Goal: Browse casually

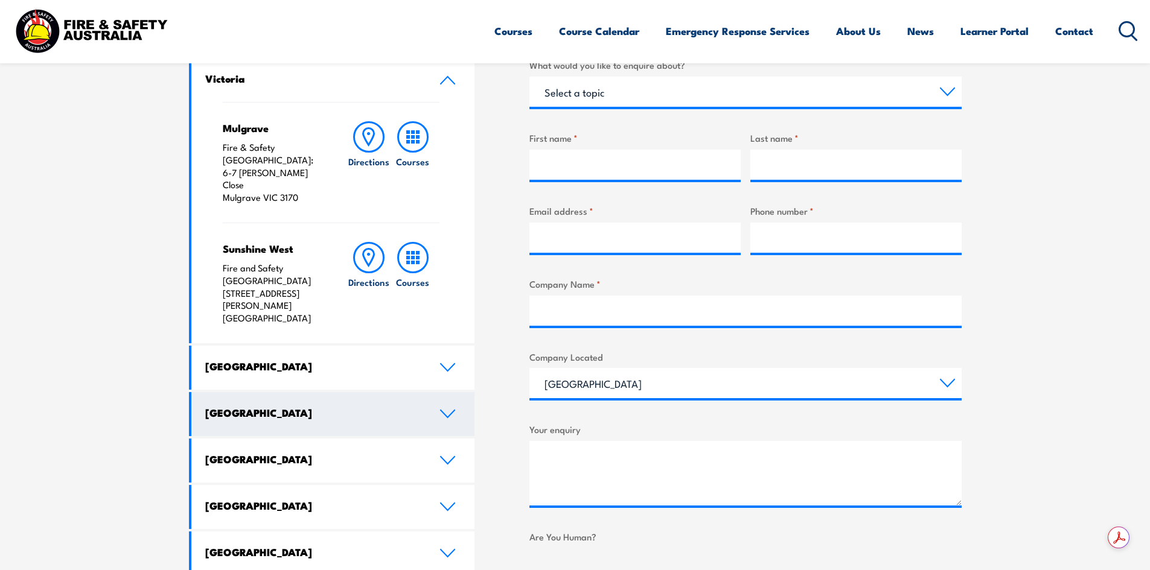
click at [452, 409] on icon at bounding box center [447, 414] width 16 height 10
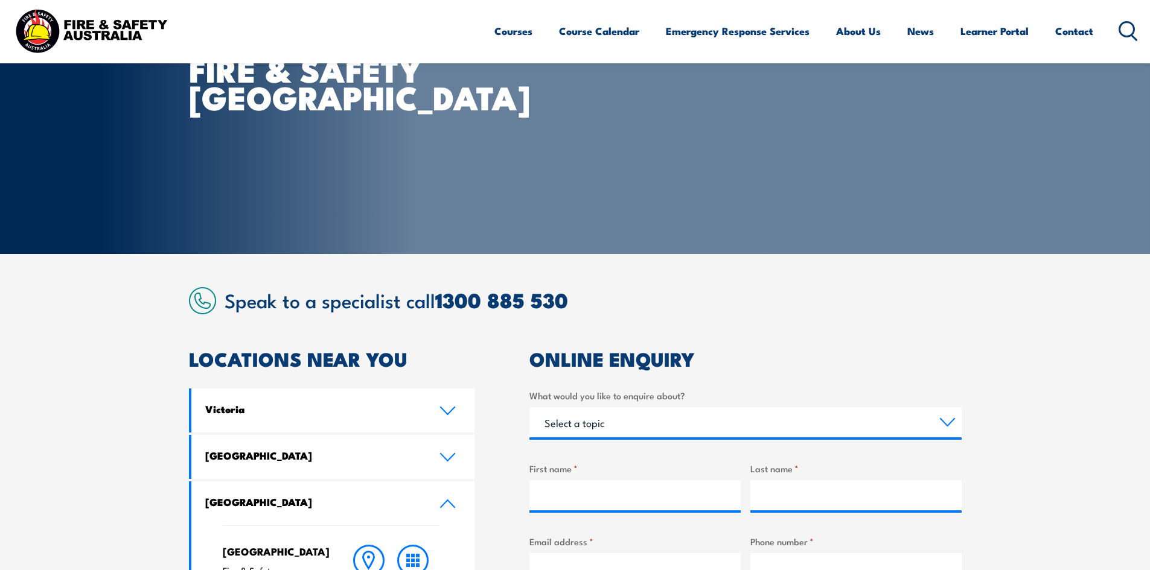
scroll to position [241, 0]
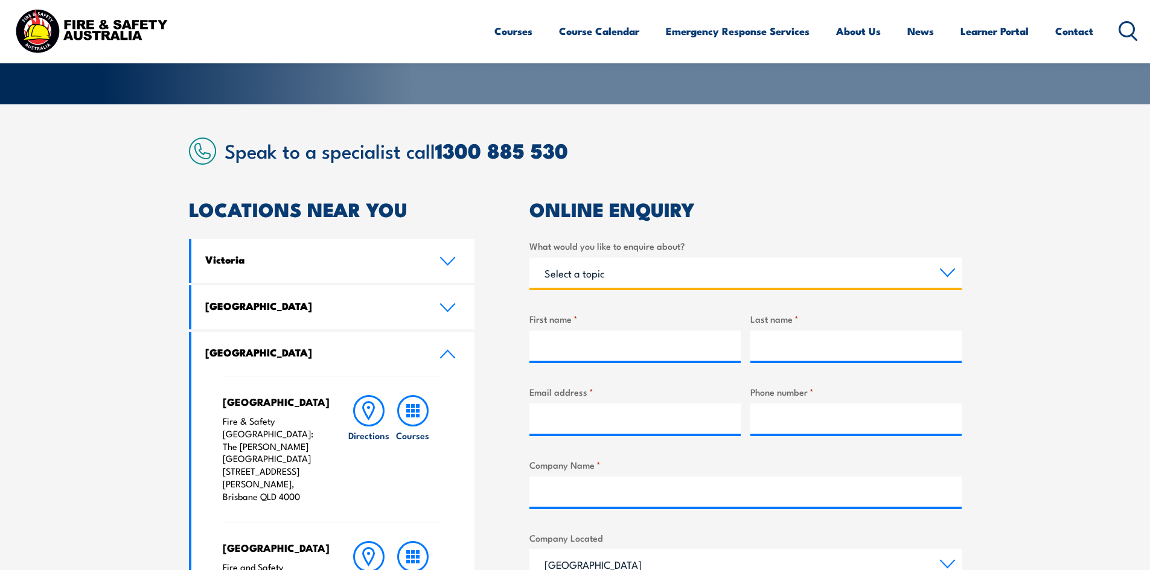
click at [594, 269] on select "Select a topic Training Emergency Response Services General Enquiry" at bounding box center [745, 273] width 432 height 30
drag, startPoint x: 121, startPoint y: 292, endPoint x: 118, endPoint y: 270, distance: 21.3
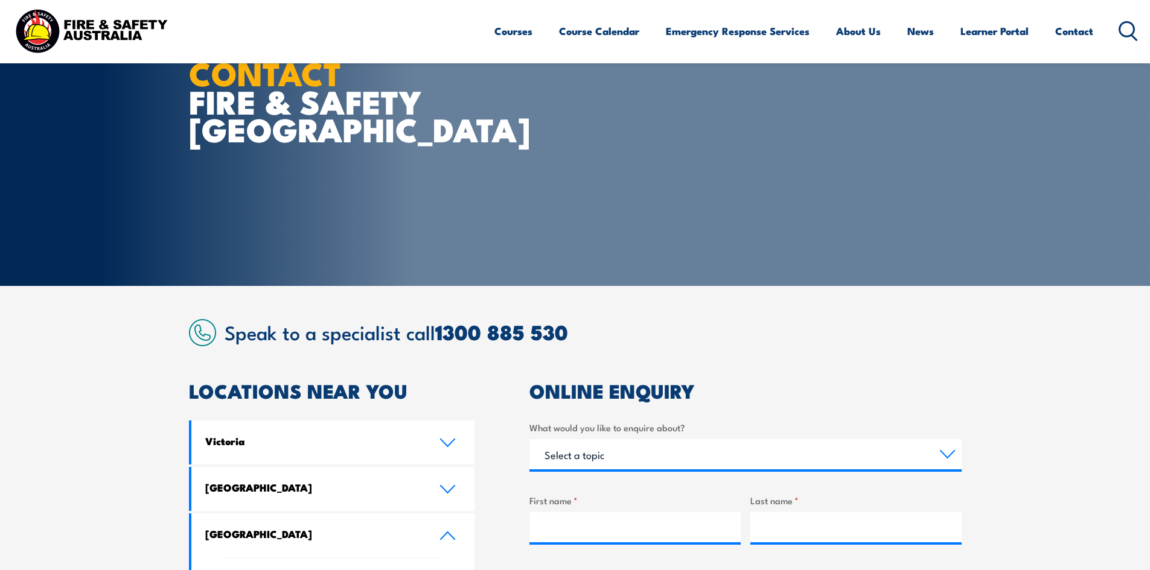
scroll to position [0, 0]
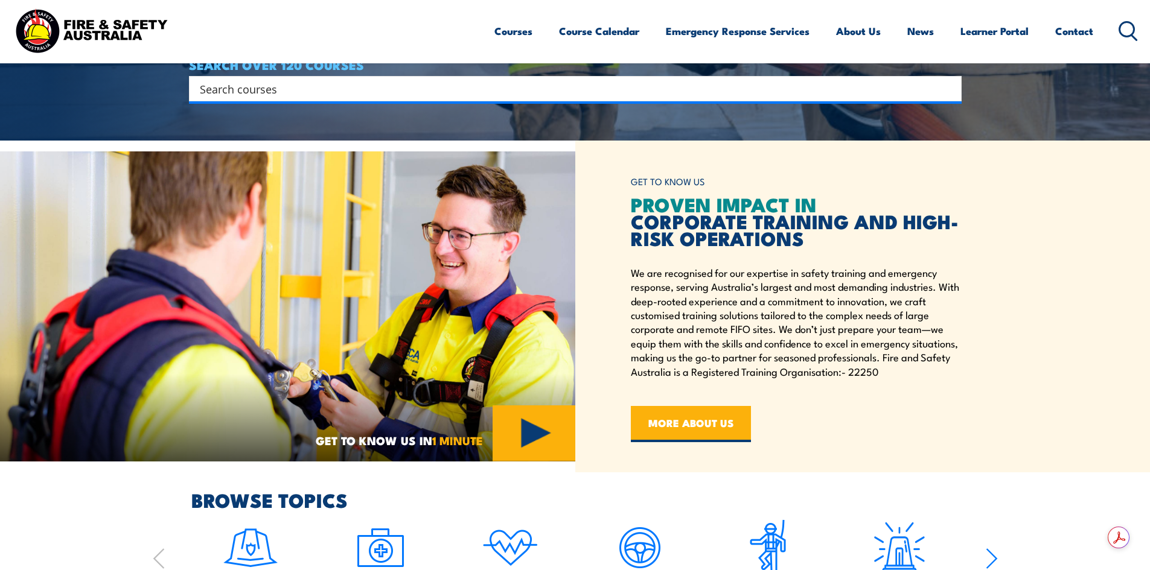
scroll to position [422, 0]
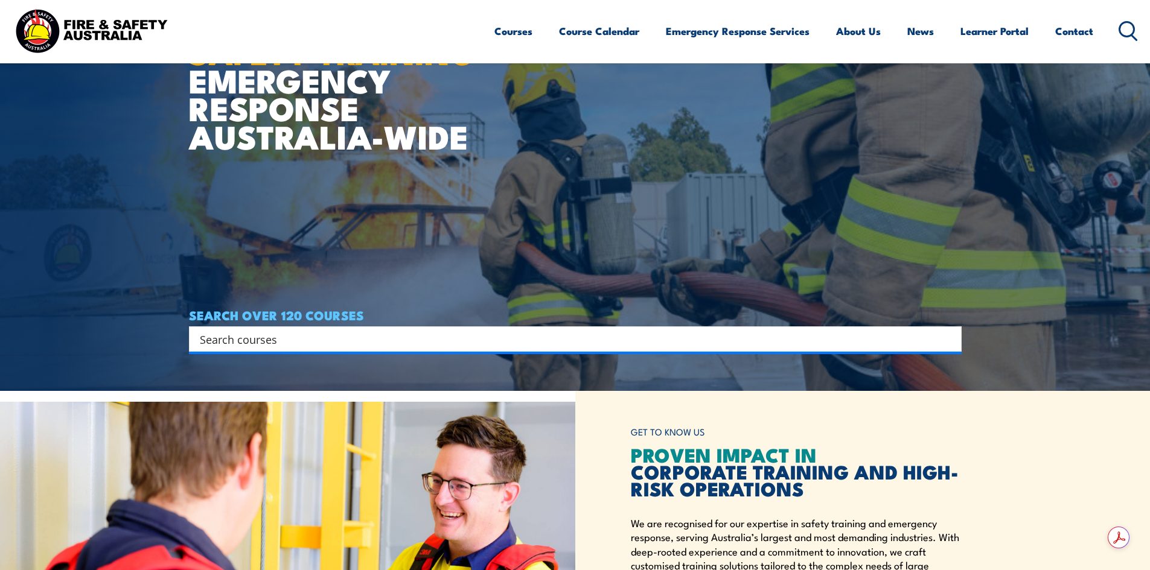
scroll to position [181, 0]
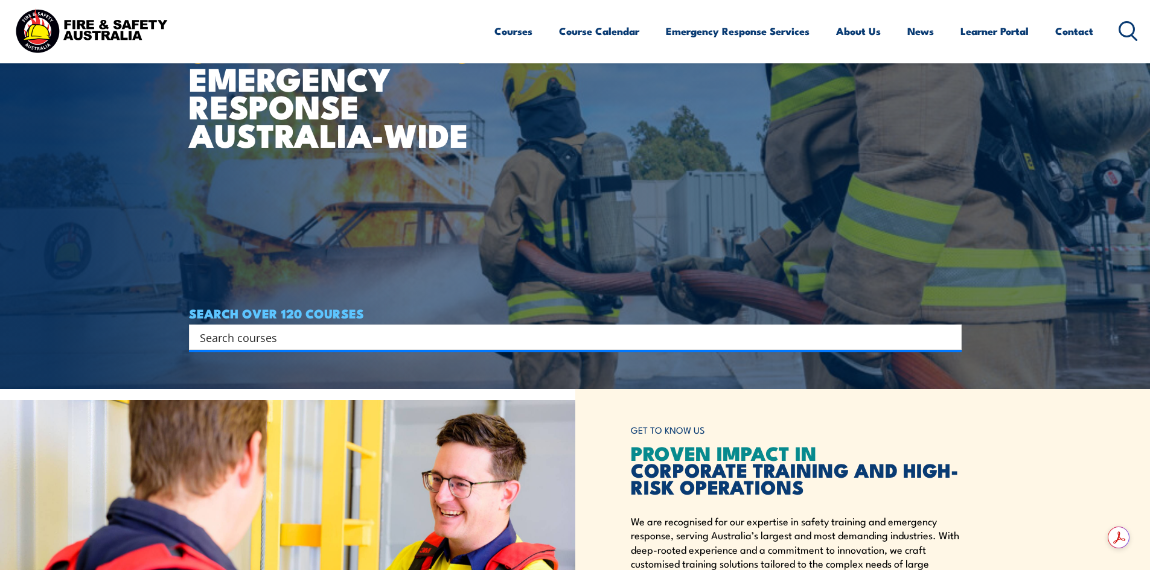
click at [267, 327] on div "Search" at bounding box center [575, 337] width 773 height 25
click at [266, 344] on input "Search input" at bounding box center [567, 337] width 735 height 18
type input "i"
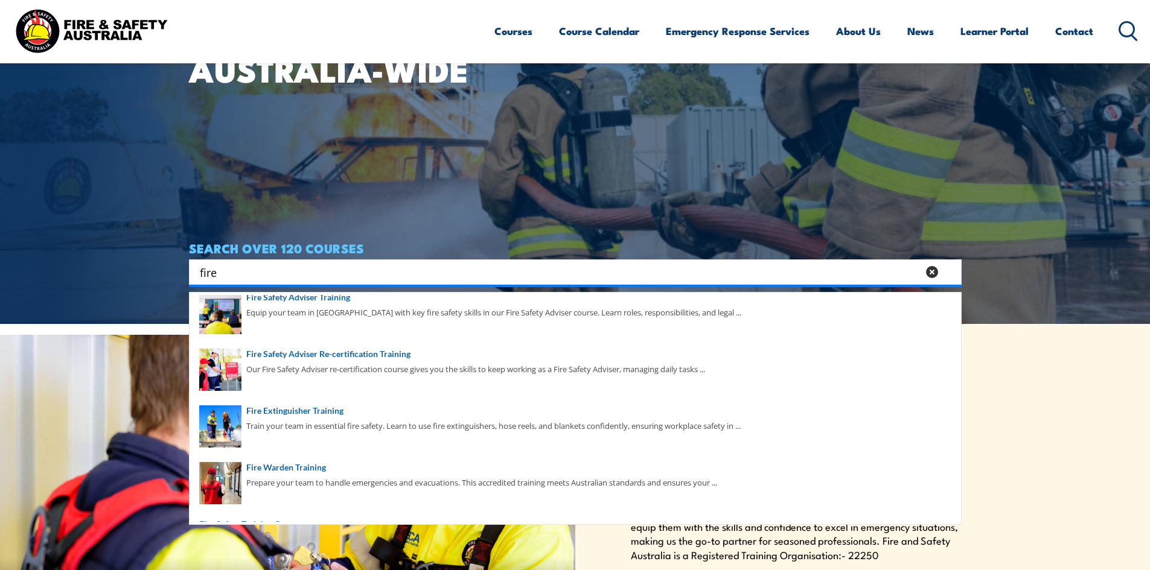
scroll to position [422, 0]
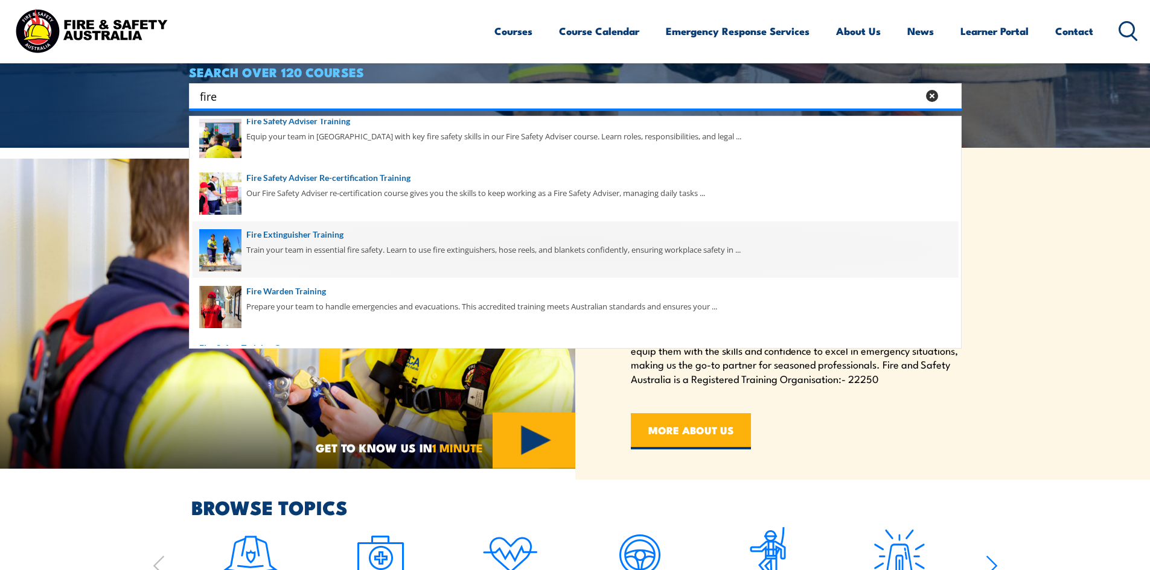
type input "fire"
click at [295, 238] on span at bounding box center [575, 249] width 765 height 57
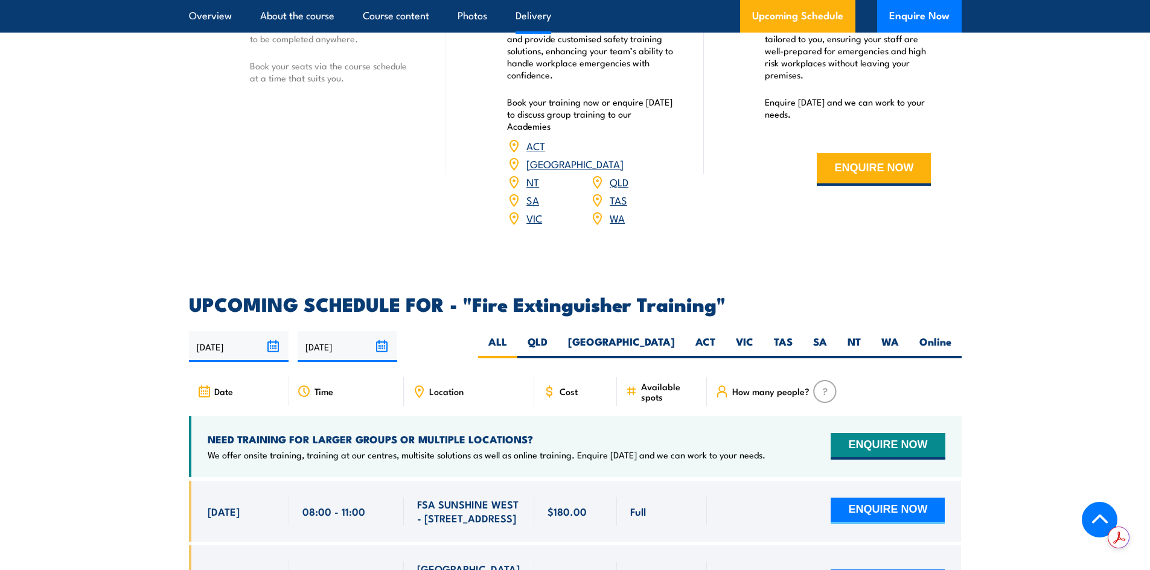
scroll to position [1832, 0]
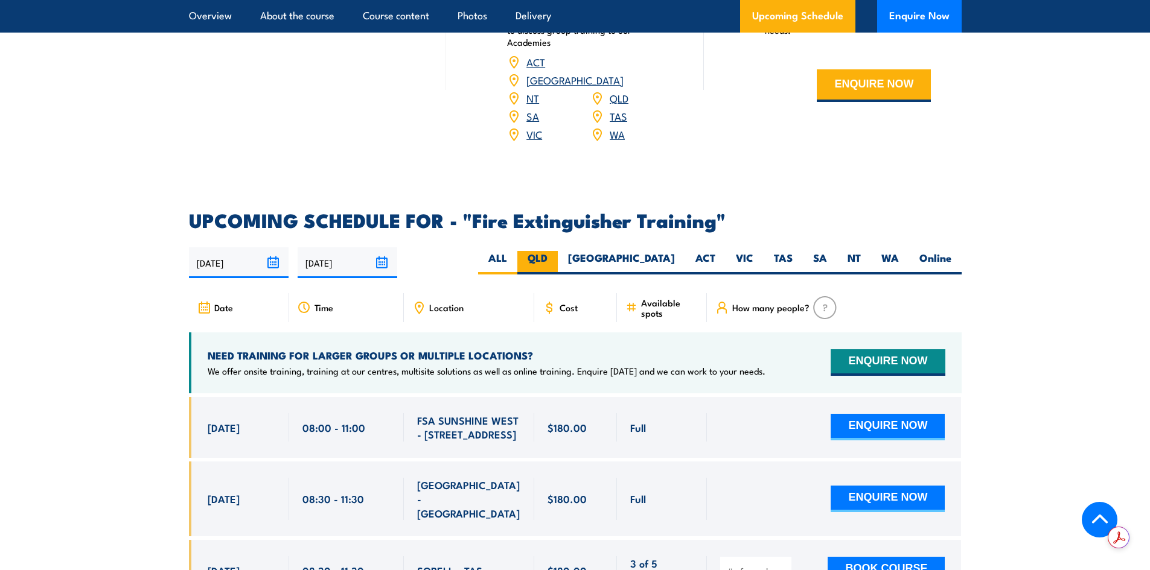
click at [558, 251] on label "QLD" at bounding box center [537, 263] width 40 height 24
click at [555, 251] on input "QLD" at bounding box center [551, 255] width 8 height 8
radio input "true"
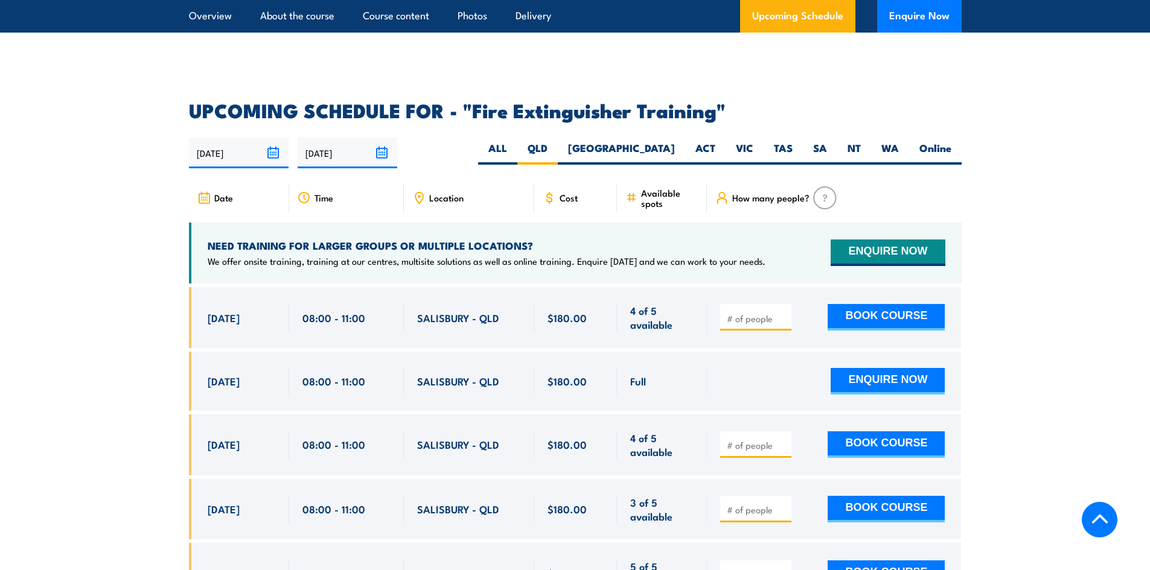
scroll to position [1905, 0]
